Goal: Task Accomplishment & Management: Manage account settings

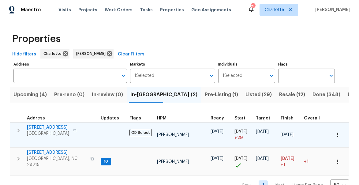
click at [17, 130] on icon "button" at bounding box center [18, 130] width 7 height 7
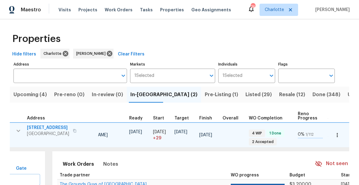
scroll to position [0, 188]
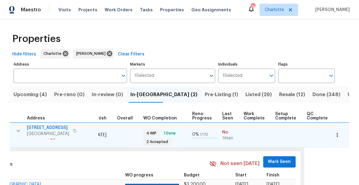
click at [279, 160] on span "Mark Seen" at bounding box center [279, 162] width 23 height 8
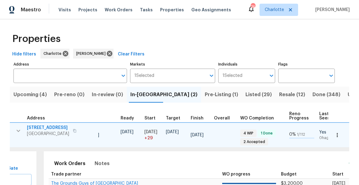
scroll to position [0, 0]
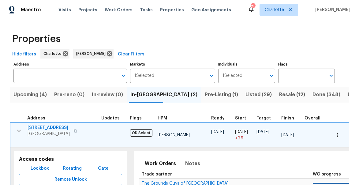
click at [17, 131] on icon "button" at bounding box center [18, 130] width 7 height 7
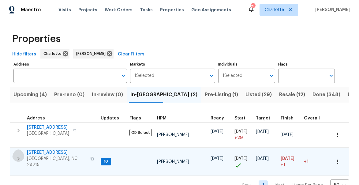
click at [15, 155] on icon "button" at bounding box center [18, 158] width 7 height 7
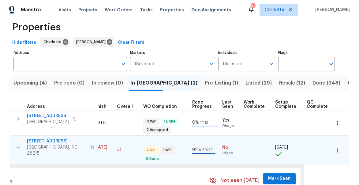
scroll to position [14, 0]
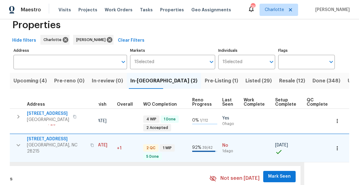
click at [275, 173] on span "Mark Seen" at bounding box center [279, 177] width 23 height 8
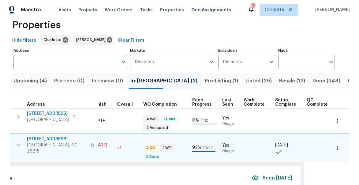
scroll to position [0, 0]
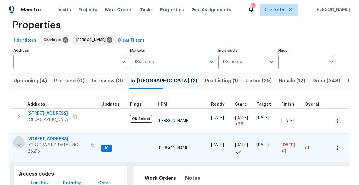
click at [19, 141] on icon "button" at bounding box center [18, 144] width 7 height 7
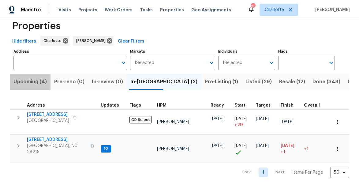
click at [15, 83] on span "Upcoming (4)" at bounding box center [29, 81] width 33 height 9
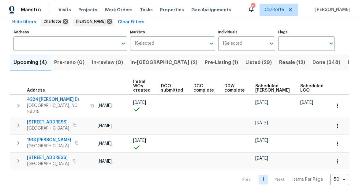
scroll to position [0, 50]
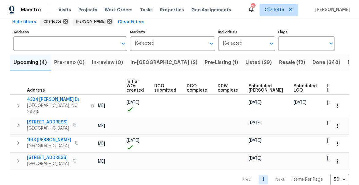
click at [327, 89] on span "Ready Date" at bounding box center [333, 88] width 13 height 9
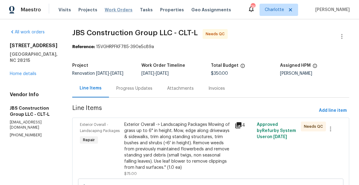
click at [111, 11] on span "Work Orders" at bounding box center [119, 10] width 28 height 6
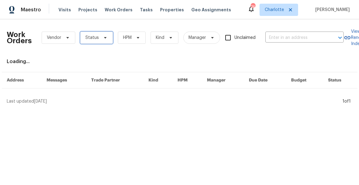
click at [101, 39] on span at bounding box center [104, 37] width 7 height 5
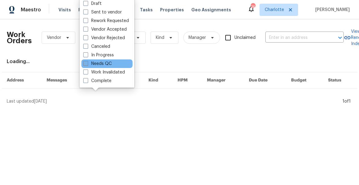
click at [83, 65] on span at bounding box center [85, 63] width 5 height 5
click at [83, 65] on input "Needs QC" at bounding box center [85, 63] width 4 height 4
checkbox input "true"
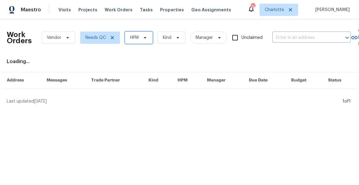
click at [141, 37] on span "HPM" at bounding box center [139, 38] width 28 height 12
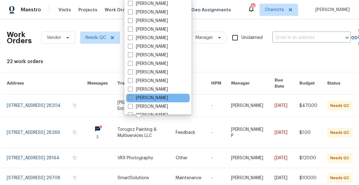
click at [130, 96] on span at bounding box center [130, 97] width 5 height 5
click at [130, 96] on input "[PERSON_NAME]" at bounding box center [130, 97] width 4 height 4
checkbox input "true"
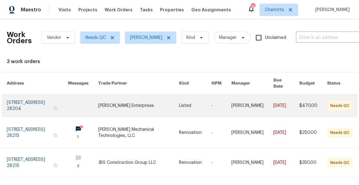
click at [23, 95] on link at bounding box center [37, 106] width 61 height 22
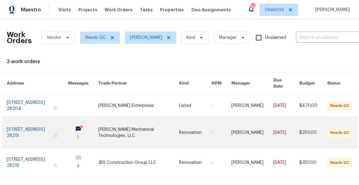
click at [36, 122] on link at bounding box center [37, 132] width 61 height 31
click at [44, 121] on link at bounding box center [37, 132] width 61 height 31
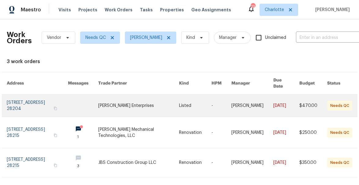
scroll to position [7, 0]
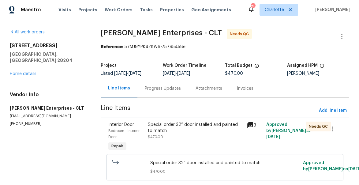
click at [155, 131] on div "Special order 32” door installed and painted to match" at bounding box center [195, 128] width 95 height 12
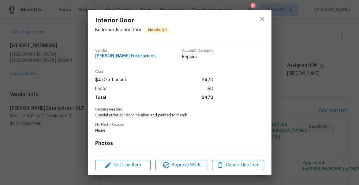
scroll to position [81, 0]
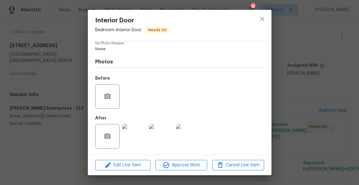
click at [137, 135] on img at bounding box center [134, 136] width 24 height 24
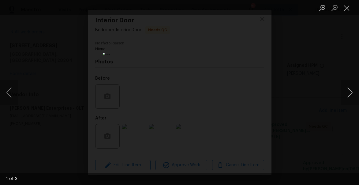
click at [342, 96] on button "Next image" at bounding box center [350, 92] width 18 height 24
click at [349, 8] on button "Close lightbox" at bounding box center [347, 7] width 12 height 11
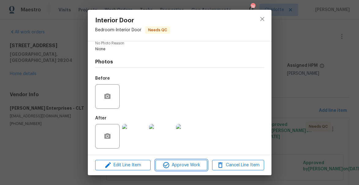
click at [192, 164] on span "Approve Work" at bounding box center [181, 165] width 48 height 8
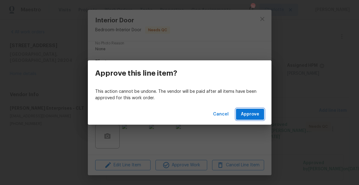
click at [255, 113] on span "Approve" at bounding box center [250, 115] width 18 height 8
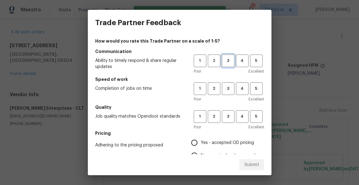
click at [231, 59] on span "3" at bounding box center [228, 60] width 11 height 7
click at [230, 86] on span "3" at bounding box center [228, 88] width 11 height 7
click at [229, 117] on span "3" at bounding box center [228, 116] width 11 height 7
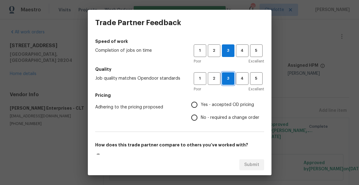
scroll to position [43, 0]
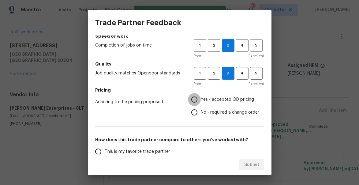
click at [195, 102] on input "Yes - accepted OD pricing" at bounding box center [194, 99] width 13 height 13
radio input "true"
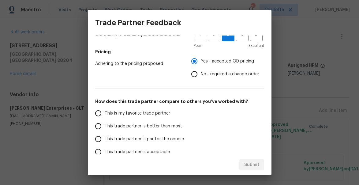
scroll to position [96, 0]
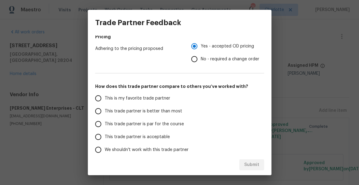
click at [103, 110] on input "This trade partner is better than most" at bounding box center [98, 111] width 13 height 13
click at [252, 165] on span "Submit" at bounding box center [251, 165] width 15 height 8
radio input "true"
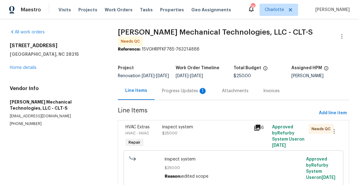
click at [179, 94] on div "Progress Updates 1" at bounding box center [184, 91] width 45 height 6
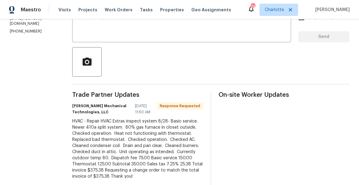
scroll to position [138, 0]
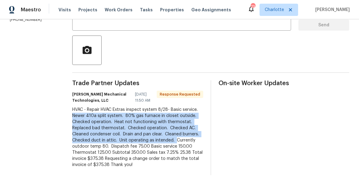
drag, startPoint x: 103, startPoint y: 107, endPoint x: 106, endPoint y: 142, distance: 34.7
click at [106, 142] on div "HVAC - Repair HVAC Extras inspect system 8/28- Basic service. Newer 410a split …" at bounding box center [137, 137] width 131 height 61
copy div "Newer 410a split system. 80% gas furnace in closet outside. Checked operation. …"
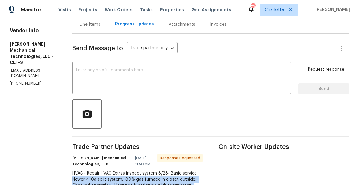
scroll to position [23, 0]
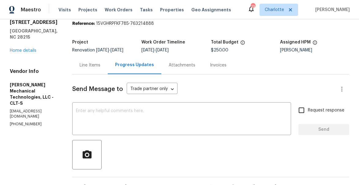
click at [102, 73] on div "Line Items" at bounding box center [90, 65] width 36 height 18
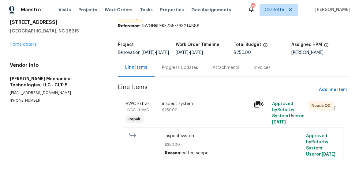
click at [173, 107] on div "inspect system" at bounding box center [206, 104] width 88 height 6
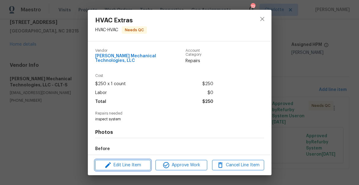
click at [130, 167] on span "Edit Line Item" at bounding box center [123, 165] width 52 height 8
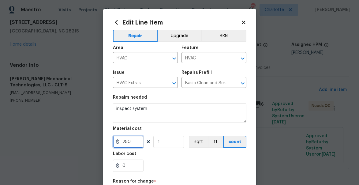
click at [130, 141] on input "250" at bounding box center [128, 142] width 31 height 12
type input "375.38"
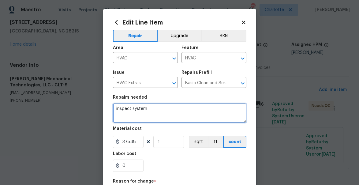
click at [137, 108] on textarea "inspect system" at bounding box center [180, 113] width 134 height 20
paste textarea "Newer 410a split system. 80% gas furnace in closet outside. Checked operation. …"
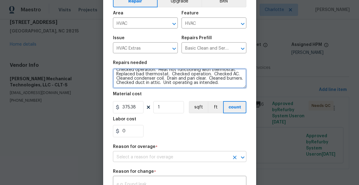
scroll to position [39, 0]
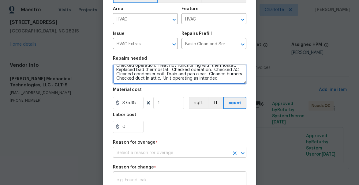
type textarea "Newer 410a split system. 80% gas furnace in closet outside. Checked operation. …"
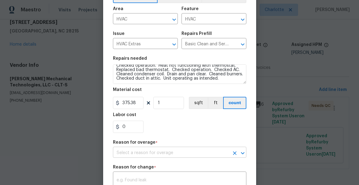
click at [163, 151] on input "text" at bounding box center [171, 152] width 116 height 9
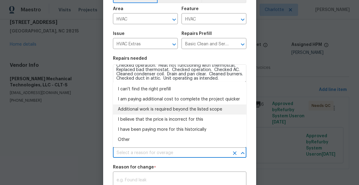
click at [144, 108] on li "Additional work is required beyond the listed scope" at bounding box center [180, 109] width 134 height 10
type input "Additional work is required beyond the listed scope"
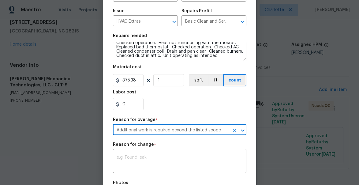
scroll to position [69, 0]
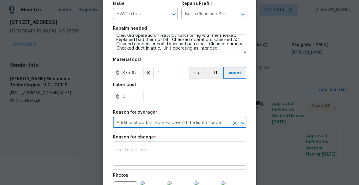
click at [152, 153] on textarea at bounding box center [180, 154] width 126 height 13
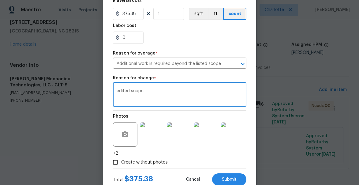
scroll to position [148, 0]
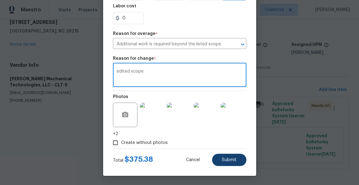
type textarea "edited scope"
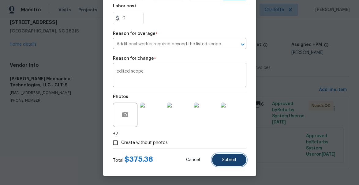
click at [231, 160] on span "Submit" at bounding box center [229, 160] width 15 height 5
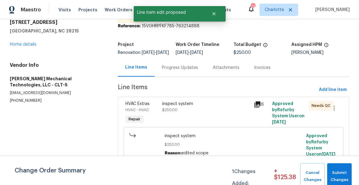
scroll to position [0, 0]
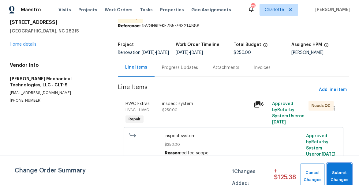
click at [340, 171] on span "Submit Changes" at bounding box center [339, 176] width 18 height 14
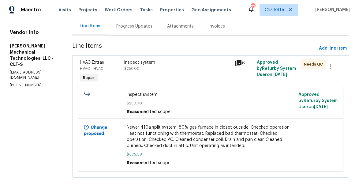
scroll to position [78, 0]
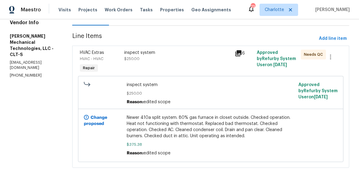
click at [100, 51] on span "HVAC Extras" at bounding box center [92, 53] width 24 height 4
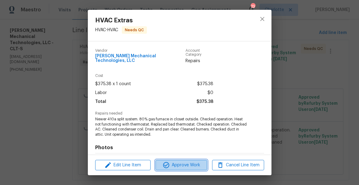
click at [180, 161] on span "Approve Work" at bounding box center [181, 165] width 48 height 8
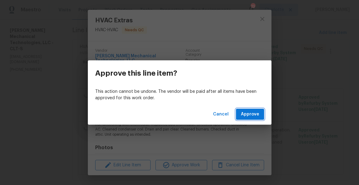
click at [253, 114] on span "Approve" at bounding box center [250, 115] width 18 height 8
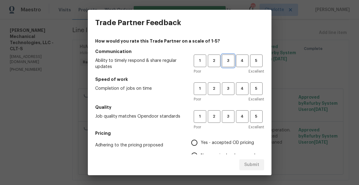
click at [229, 63] on span "3" at bounding box center [228, 60] width 11 height 7
click at [231, 84] on button "3" at bounding box center [228, 88] width 13 height 13
click at [228, 117] on span "3" at bounding box center [228, 116] width 11 height 7
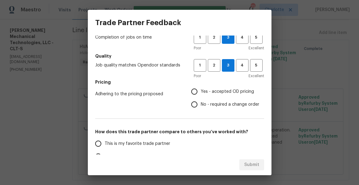
click at [195, 92] on input "Yes - accepted OD pricing" at bounding box center [194, 91] width 13 height 13
radio input "true"
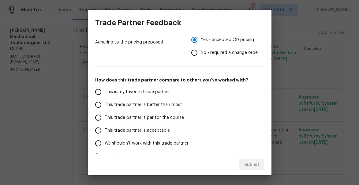
click at [107, 106] on span "This trade partner is better than most" at bounding box center [143, 105] width 77 height 6
click at [105, 106] on input "This trade partner is better than most" at bounding box center [98, 104] width 13 height 13
click at [253, 162] on span "Submit" at bounding box center [251, 165] width 15 height 8
radio input "true"
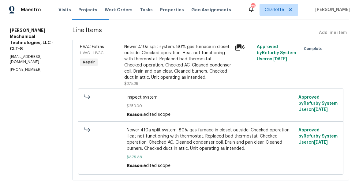
radio input "false"
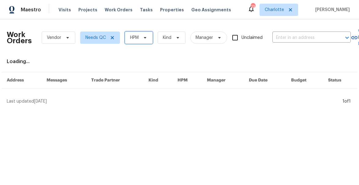
click at [140, 38] on span "HPM" at bounding box center [139, 38] width 28 height 12
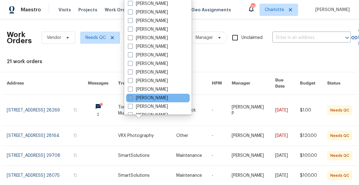
click at [133, 96] on label "[PERSON_NAME]" at bounding box center [148, 98] width 40 height 6
click at [132, 96] on input "[PERSON_NAME]" at bounding box center [130, 97] width 4 height 4
checkbox input "true"
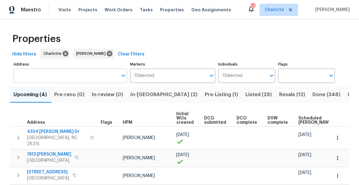
click at [71, 74] on input "Address" at bounding box center [65, 76] width 104 height 14
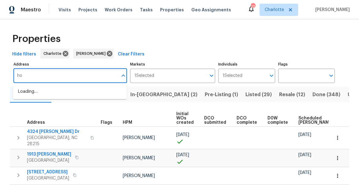
type input "h"
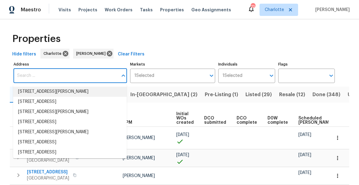
click at [246, 93] on span "Listed (29)" at bounding box center [259, 94] width 26 height 9
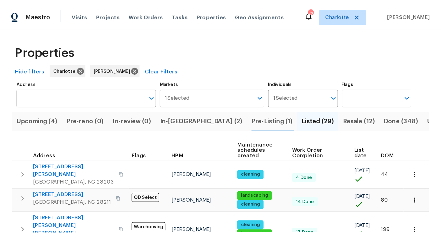
scroll to position [4, 0]
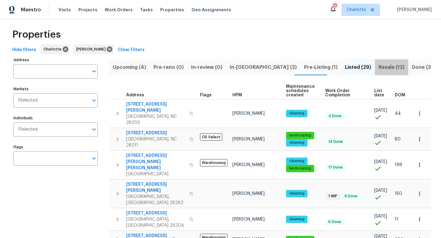
click at [359, 66] on span "Resale (12)" at bounding box center [391, 67] width 26 height 9
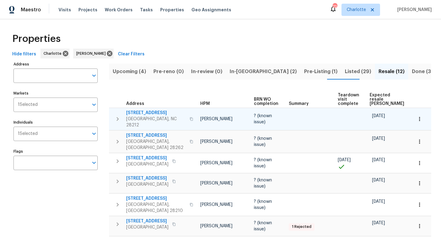
scroll to position [0, 43]
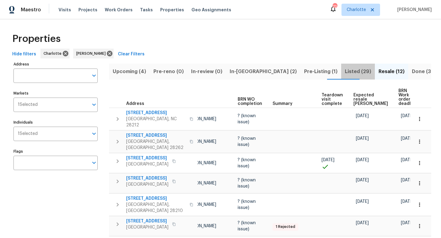
click at [345, 69] on span "Listed (29)" at bounding box center [358, 71] width 26 height 9
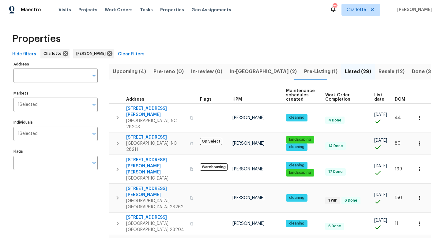
scroll to position [0, 3]
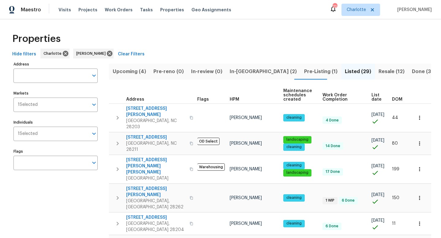
click at [359, 98] on span "List date" at bounding box center [376, 97] width 10 height 9
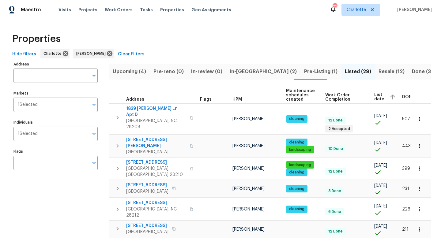
click at [359, 98] on span "List date" at bounding box center [379, 97] width 10 height 9
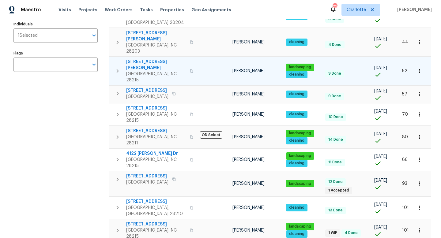
scroll to position [126, 0]
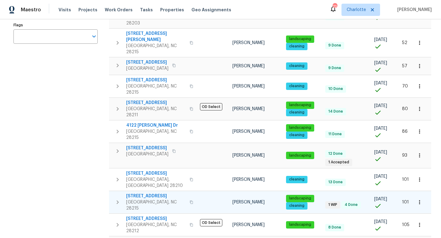
click at [359, 185] on icon "button" at bounding box center [419, 202] width 6 height 6
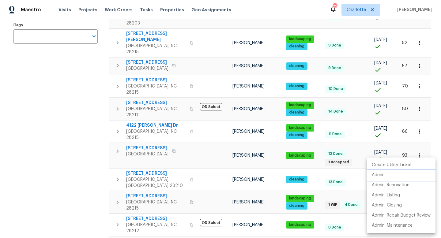
click at [359, 175] on li "Admin" at bounding box center [401, 175] width 69 height 10
